Goal: Subscribe to service/newsletter

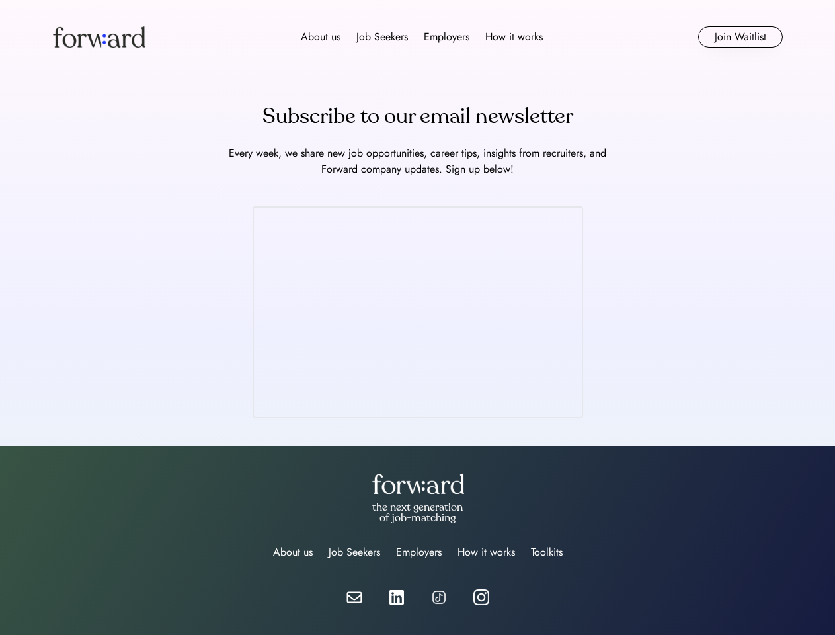
click at [418, 37] on div "About us Job Seekers Employers How it works" at bounding box center [421, 37] width 521 height 16
click at [99, 37] on img at bounding box center [99, 36] width 93 height 21
click at [422, 37] on div "About us Job Seekers Employers How it works" at bounding box center [421, 37] width 521 height 16
click at [321, 37] on div "About us" at bounding box center [321, 37] width 40 height 16
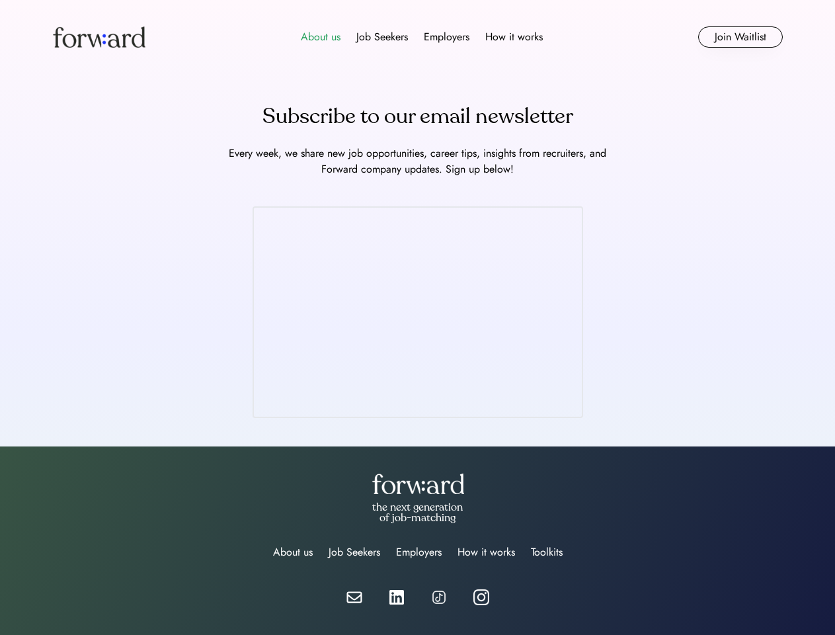
click at [382, 37] on div "Job Seekers" at bounding box center [382, 37] width 52 height 16
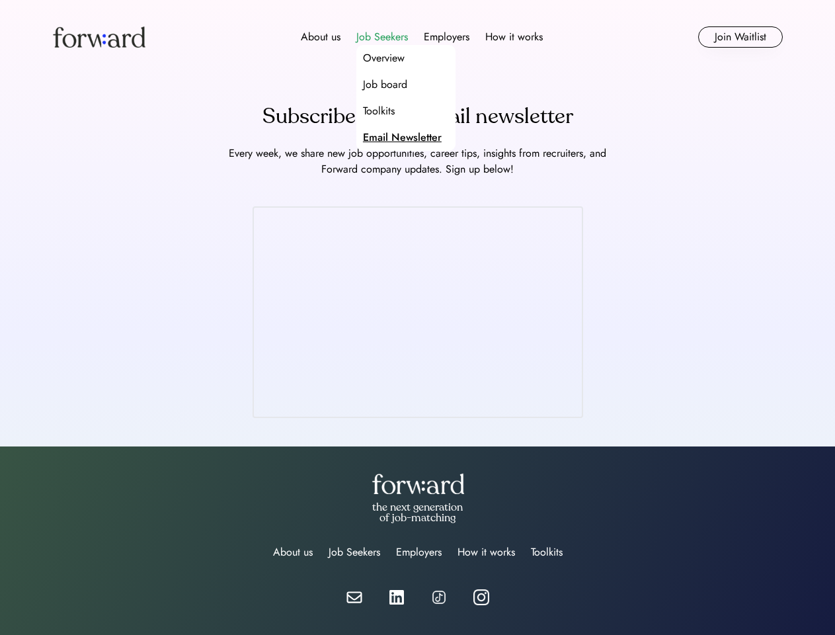
click at [446, 37] on div "Employers" at bounding box center [447, 37] width 46 height 16
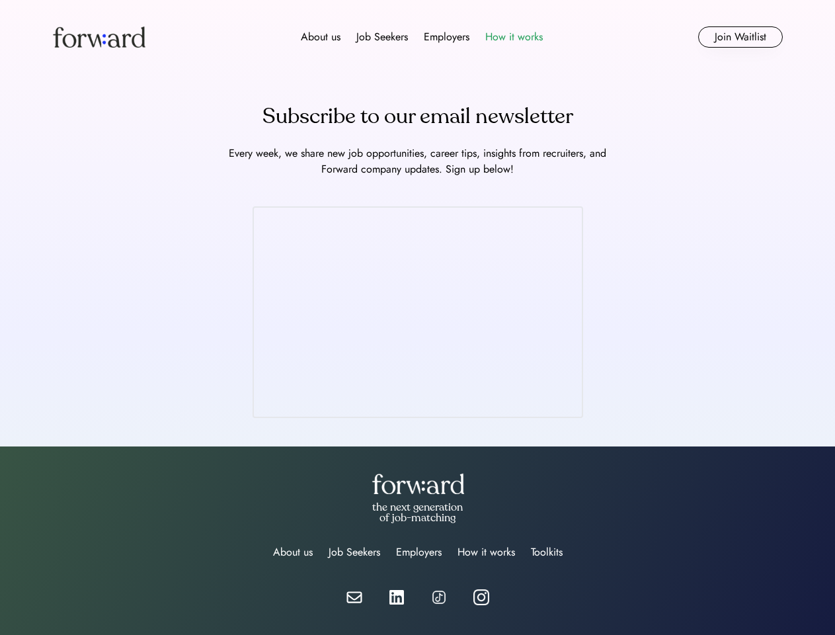
click at [513, 37] on div "How it works" at bounding box center [514, 37] width 58 height 16
click at [740, 37] on button "Join Waitlist" at bounding box center [740, 36] width 85 height 21
click at [418, 116] on div "Subscribe to our email newsletter" at bounding box center [418, 117] width 311 height 32
